Goal: Check status: Check status

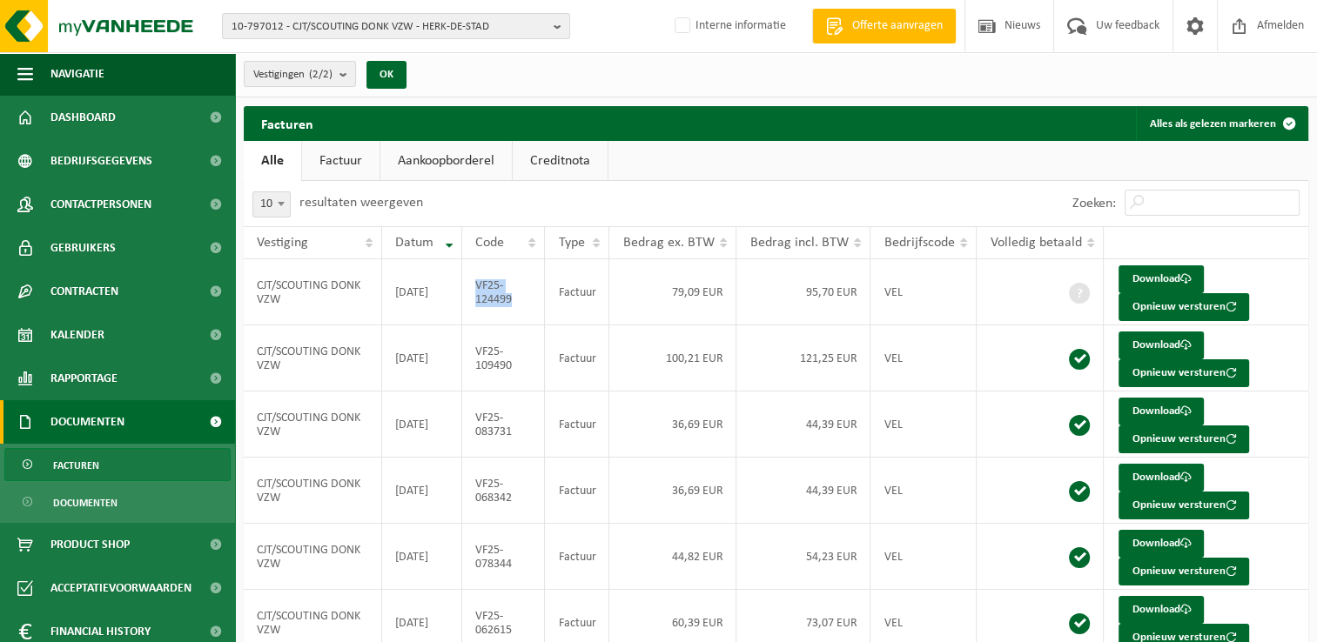
click at [348, 26] on span "10-797012 - CJT/SCOUTING DONK VZW - HERK-DE-STAD" at bounding box center [388, 27] width 315 height 26
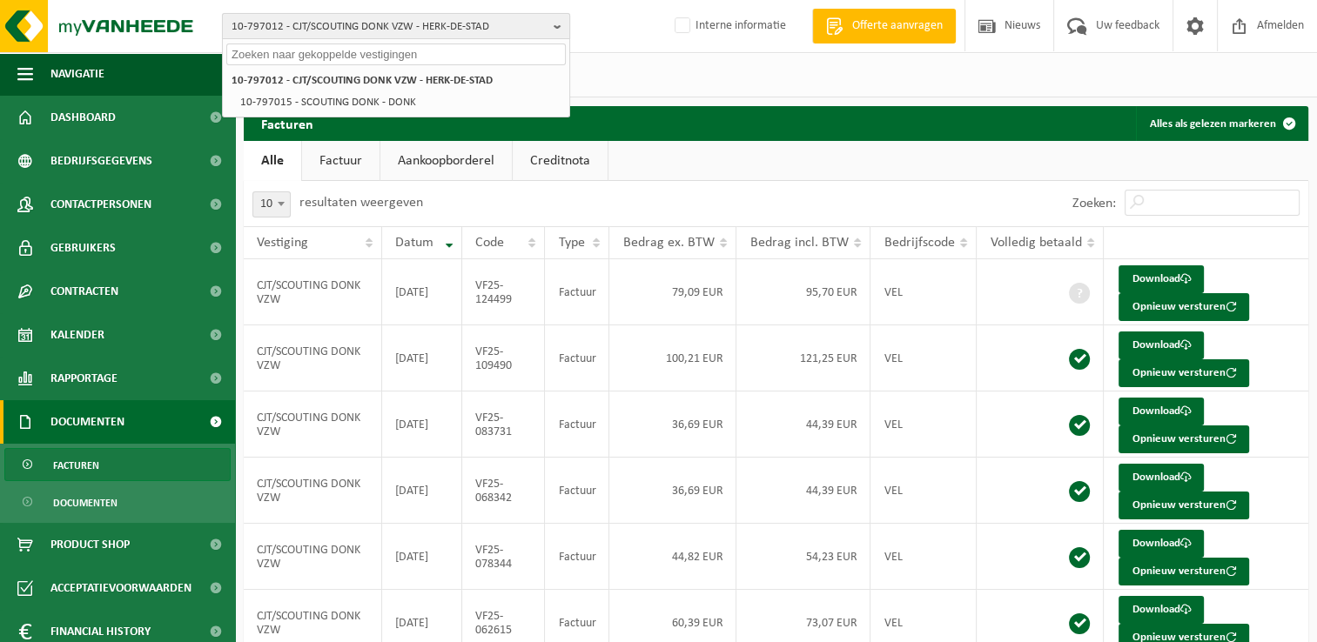
paste input "10-752557"
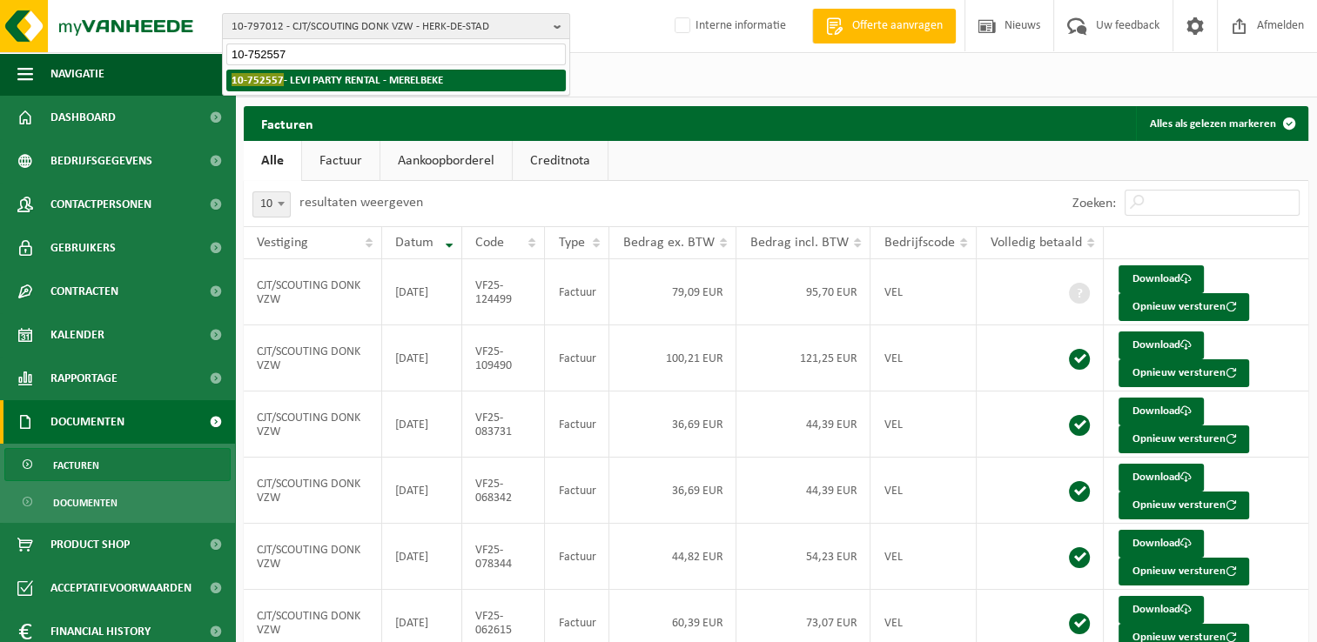
type input "10-752557"
click at [349, 85] on li "10-752557 - LEVI PARTY RENTAL - MERELBEKE" at bounding box center [395, 81] width 339 height 22
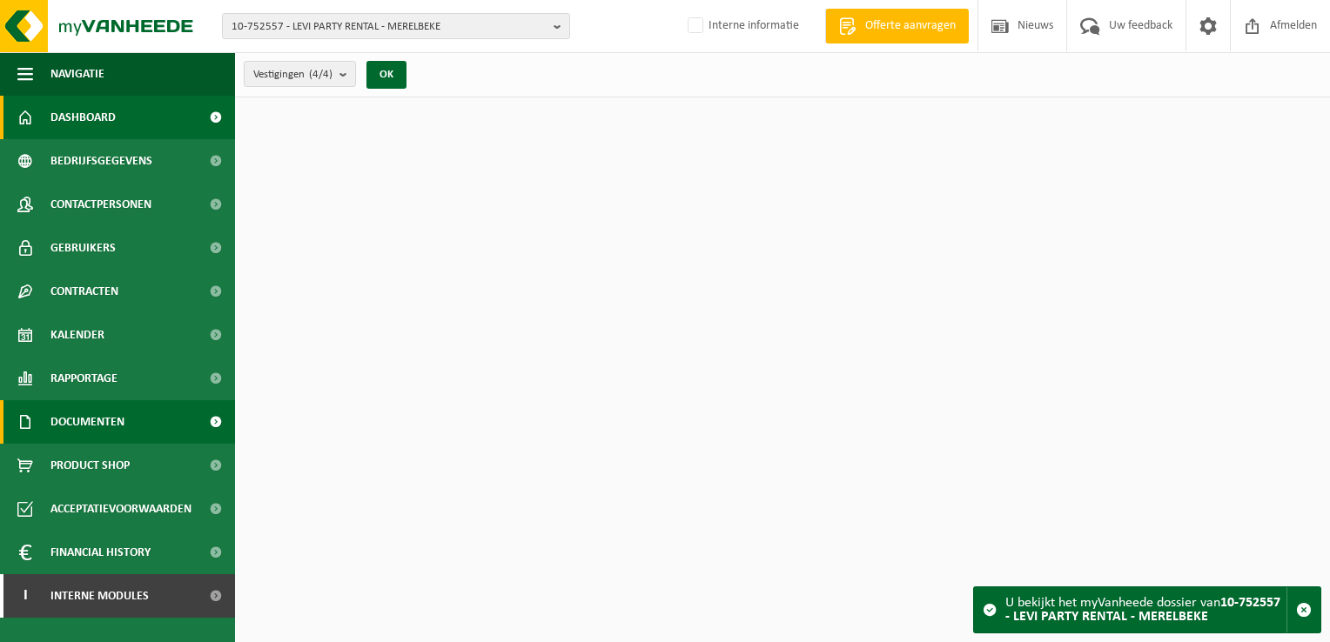
click at [84, 430] on span "Documenten" at bounding box center [87, 422] width 74 height 44
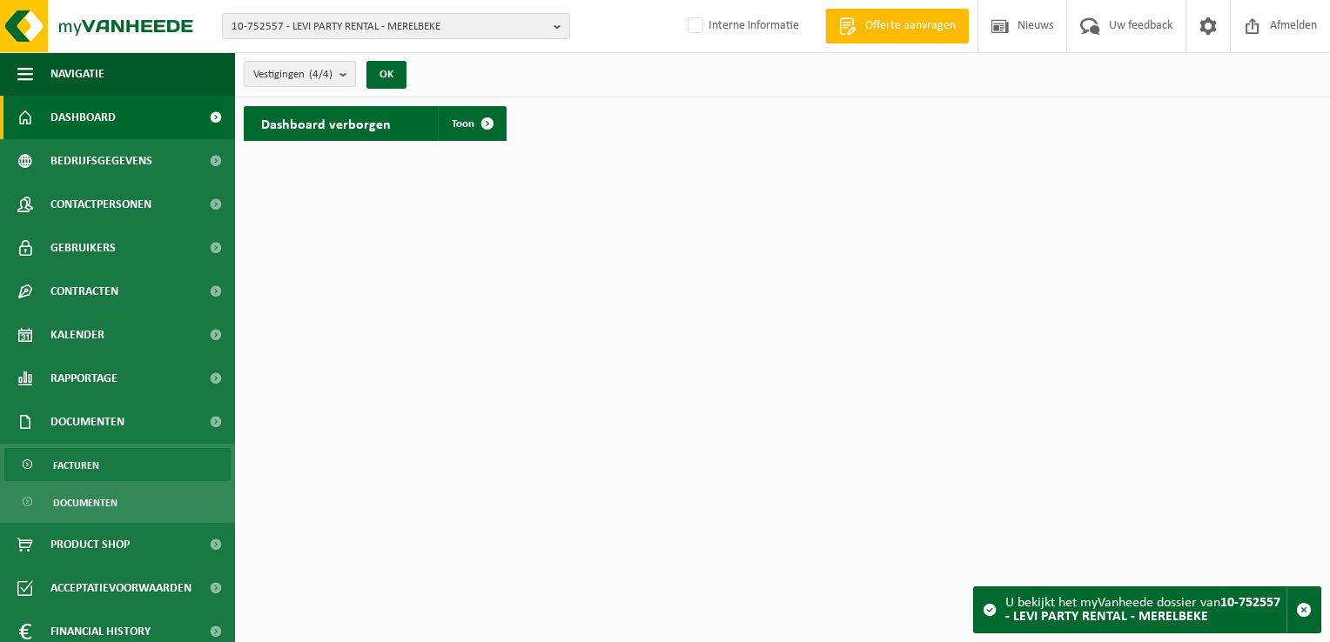
click at [90, 454] on span "Facturen" at bounding box center [76, 465] width 46 height 33
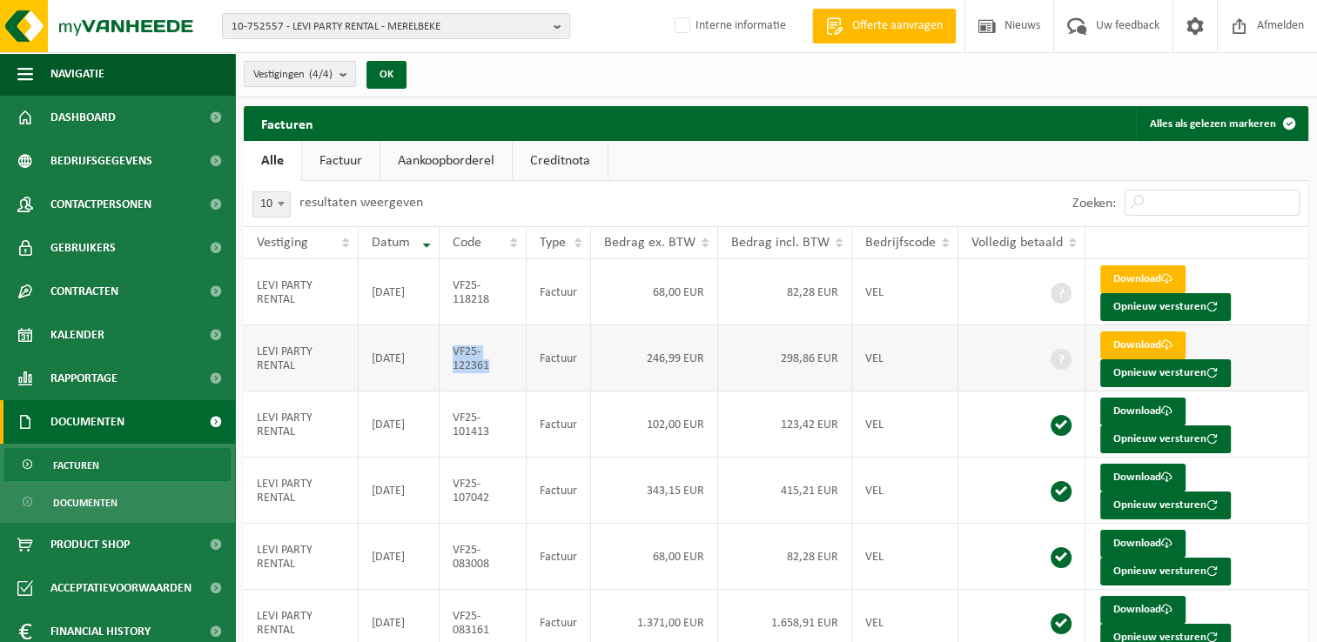
drag, startPoint x: 498, startPoint y: 371, endPoint x: 456, endPoint y: 353, distance: 45.2
click at [456, 353] on td "VF25-122361" at bounding box center [482, 358] width 87 height 66
copy td "VF25-122361"
drag, startPoint x: 491, startPoint y: 304, endPoint x: 455, endPoint y: 289, distance: 38.6
click at [455, 289] on td "VF25-118218" at bounding box center [482, 292] width 87 height 66
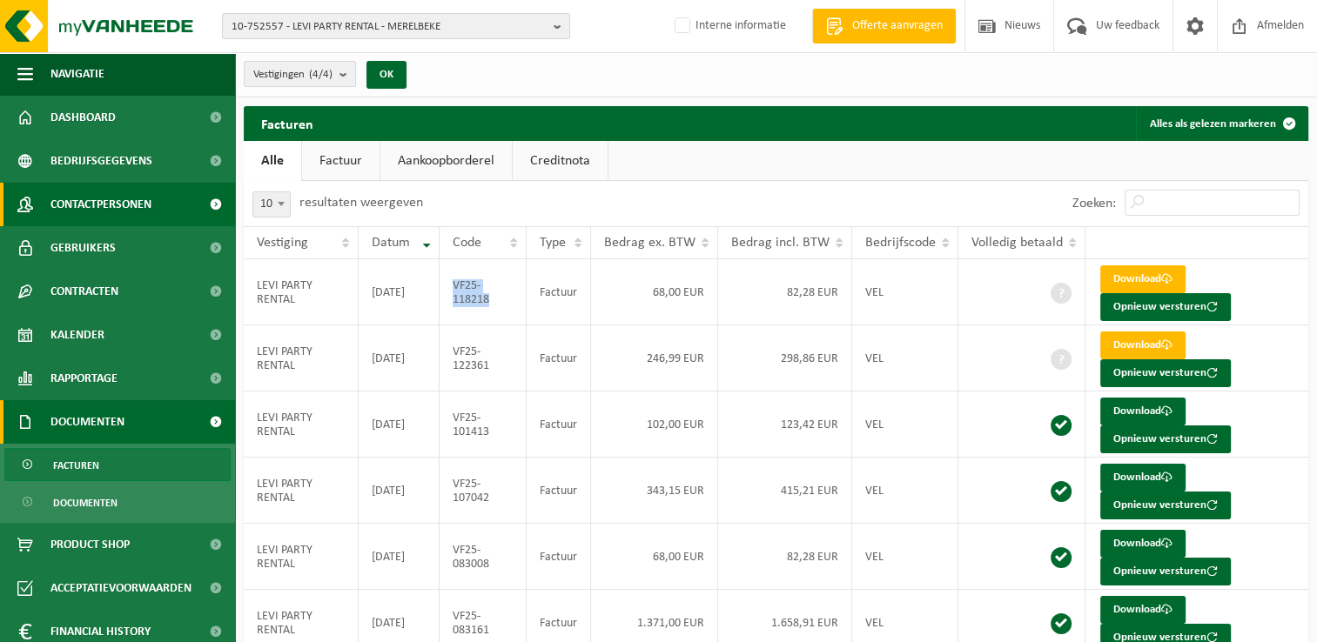
copy td "VF25-118218"
